Goal: Task Accomplishment & Management: Manage account settings

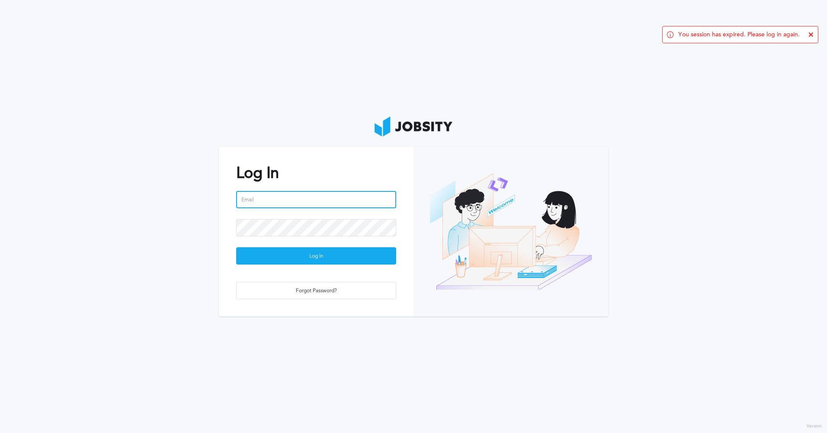
click at [292, 198] on input "email" at bounding box center [316, 199] width 160 height 17
type input "[PERSON_NAME][EMAIL_ADDRESS][PERSON_NAME][DOMAIN_NAME]"
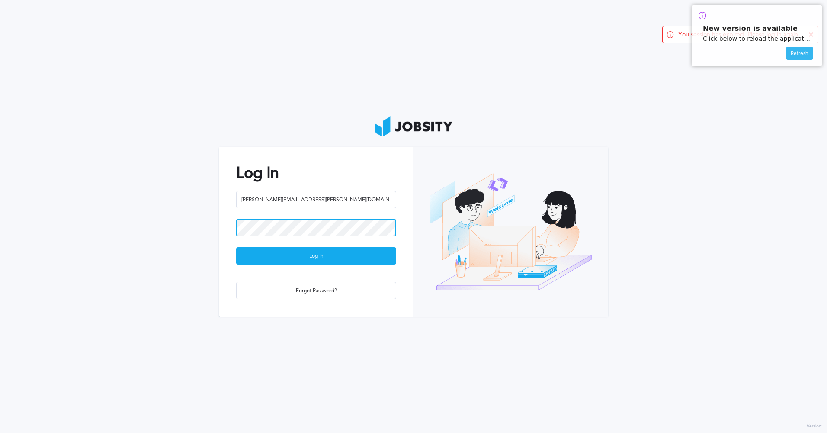
click at [236, 247] on button "Log In" at bounding box center [316, 255] width 160 height 17
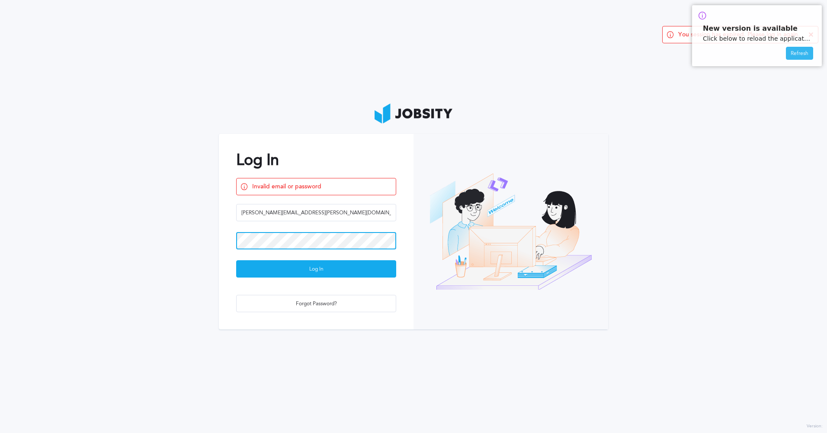
click at [234, 243] on div "Log In Invalid email or password merwin.ponce@jobsity.com Log In Forgot Passwor…" at bounding box center [316, 231] width 195 height 195
click at [224, 242] on div "Log In Invalid email or password merwin.ponce@jobsity.com Log In Forgot Passwor…" at bounding box center [316, 231] width 195 height 195
click at [236, 260] on button "Log In" at bounding box center [316, 268] width 160 height 17
click at [218, 243] on section "Log In Invalid email or password merwin.ponce@jobsity.com Log In Forgot Passwor…" at bounding box center [413, 216] width 827 height 433
click at [236, 260] on button "Log In" at bounding box center [316, 268] width 160 height 17
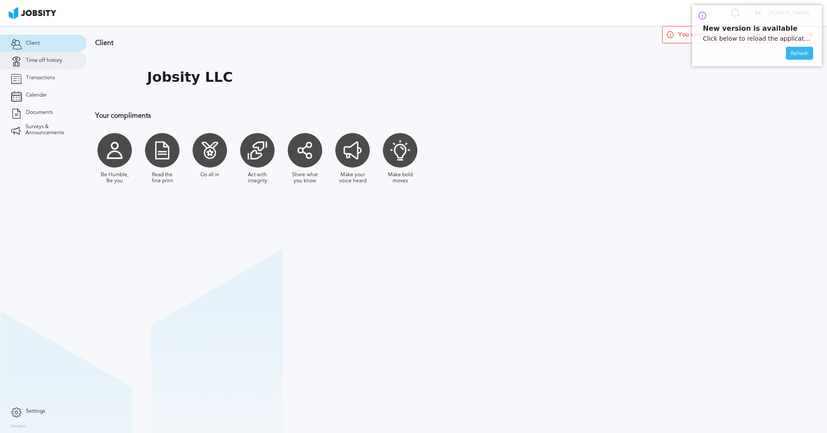
click at [44, 64] on link "Time off history" at bounding box center [43, 60] width 87 height 17
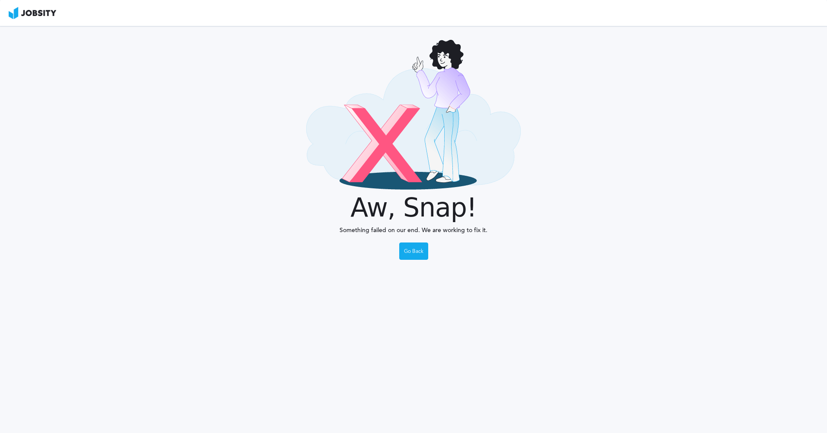
click at [398, 252] on section "Aw, Snap! Something failed on our end. We are working to fix it. Go Back" at bounding box center [413, 229] width 827 height 407
click at [414, 251] on div "Go Back" at bounding box center [414, 251] width 28 height 17
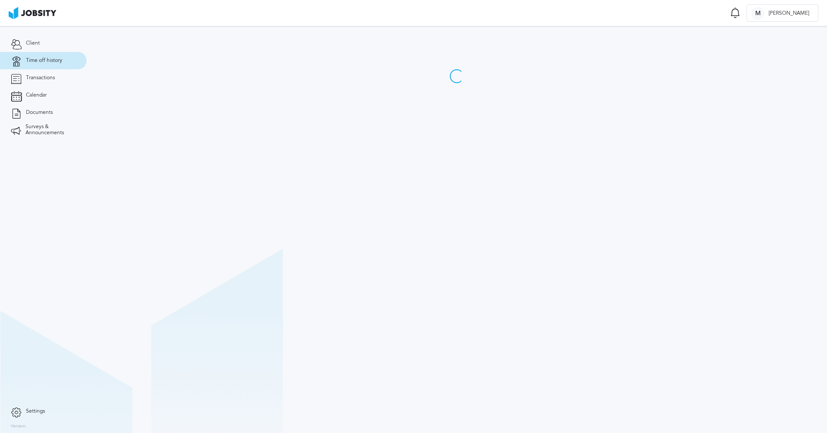
click at [617, 71] on div at bounding box center [457, 54] width 741 height 57
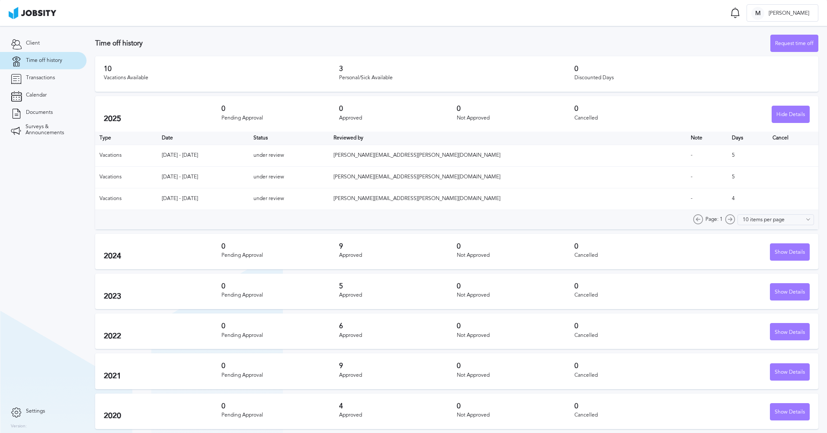
click at [376, 77] on div "Personal/Sick Available" at bounding box center [456, 78] width 235 height 6
click at [402, 77] on div "Personal/Sick Available" at bounding box center [456, 78] width 235 height 6
click at [782, 46] on div "Request time off" at bounding box center [794, 43] width 47 height 17
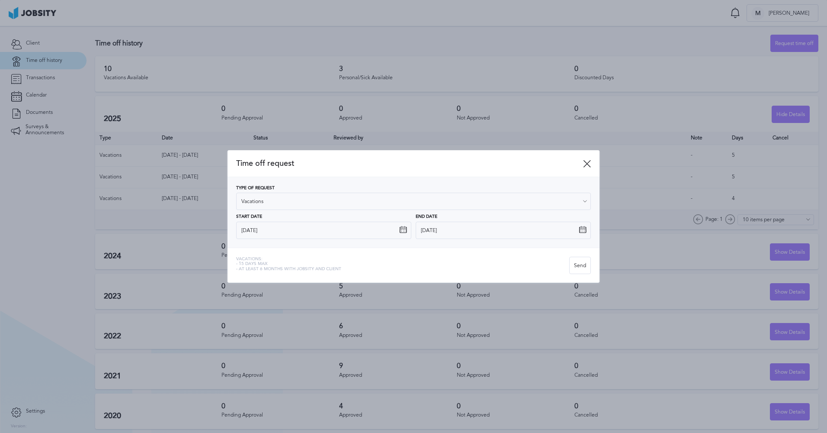
click at [779, 43] on div at bounding box center [413, 216] width 827 height 433
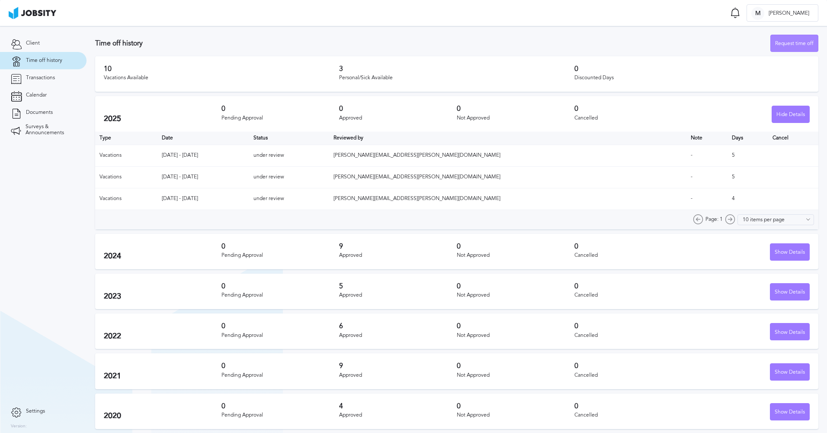
click at [790, 45] on div "Request time off" at bounding box center [794, 43] width 47 height 17
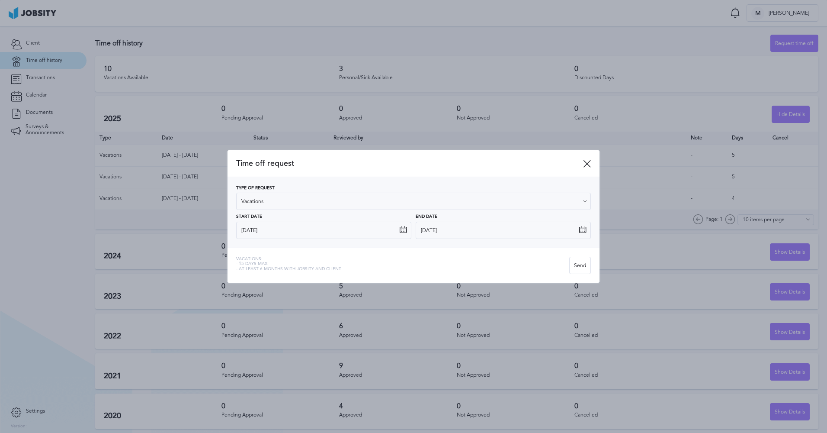
drag, startPoint x: 587, startPoint y: 165, endPoint x: 732, endPoint y: 0, distance: 219.7
click at [587, 165] on icon at bounding box center [587, 164] width 8 height 8
